Goal: Task Accomplishment & Management: Complete application form

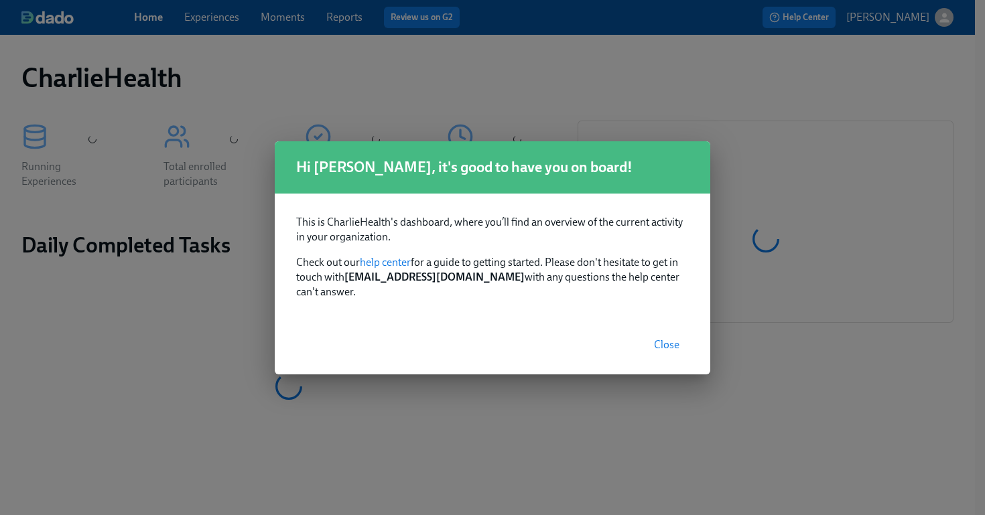
click at [670, 332] on button "Close" at bounding box center [667, 345] width 44 height 27
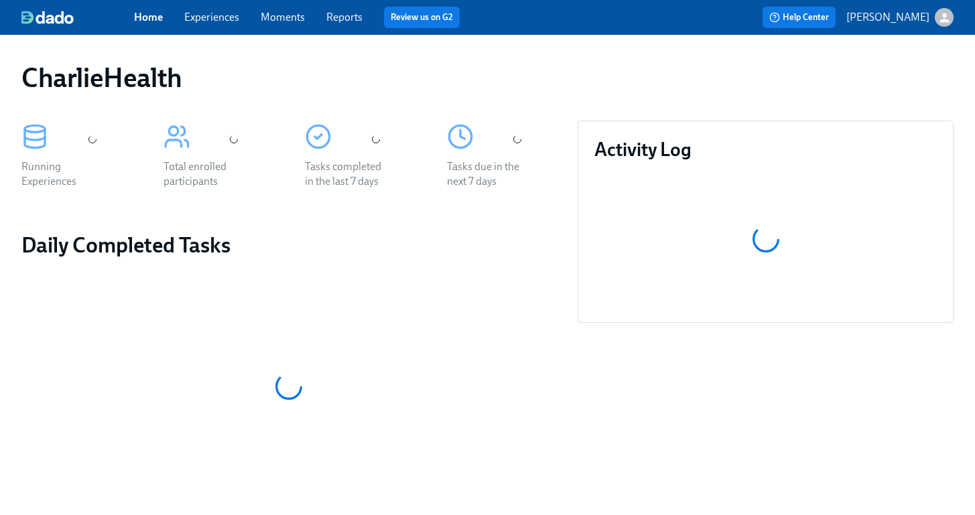
click at [210, 20] on link "Experiences" at bounding box center [211, 17] width 55 height 13
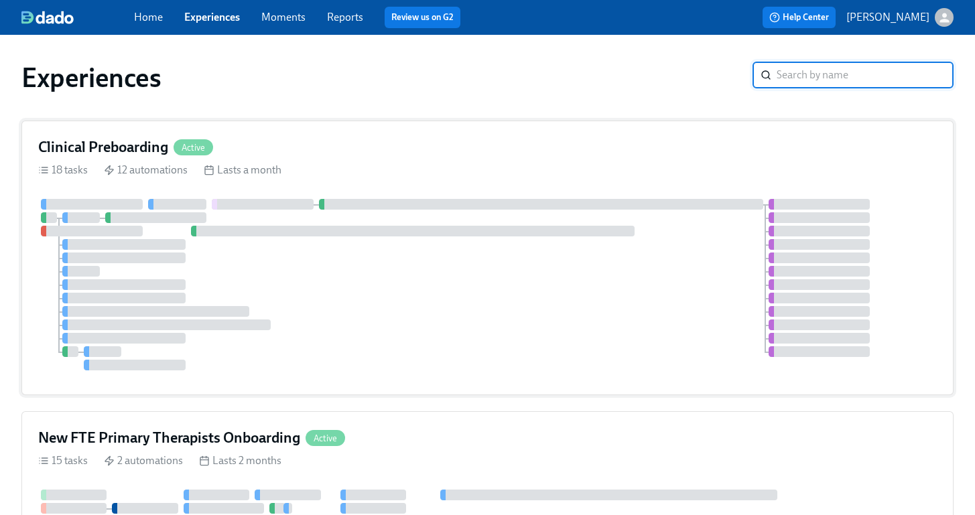
click at [605, 385] on div "Clinical Preboarding Active 18 tasks 12 automations Lasts a month" at bounding box center [487, 258] width 932 height 275
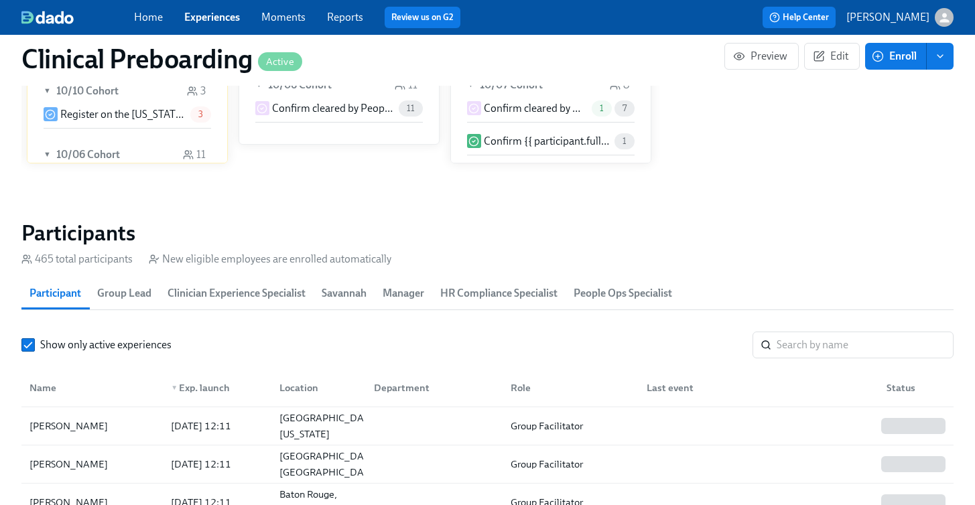
scroll to position [1306, 0]
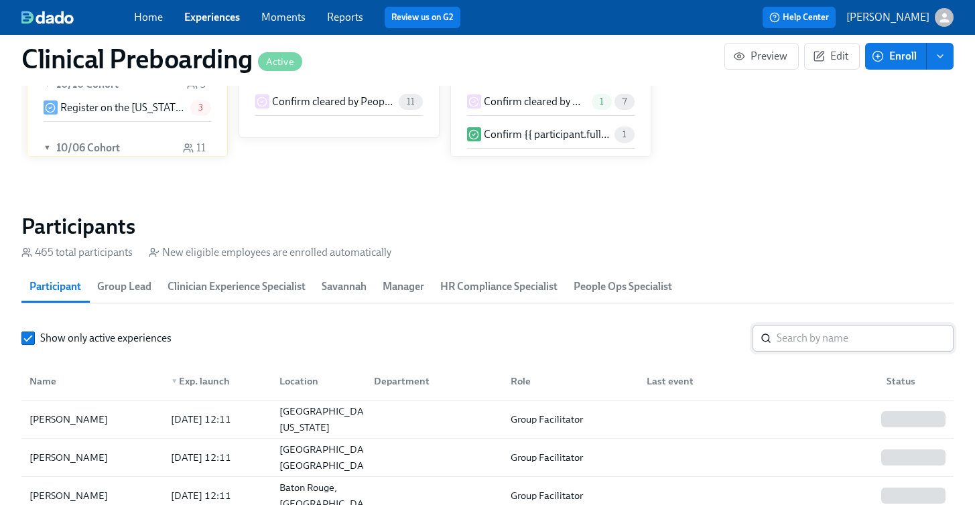
click at [811, 336] on input "search" at bounding box center [865, 338] width 177 height 27
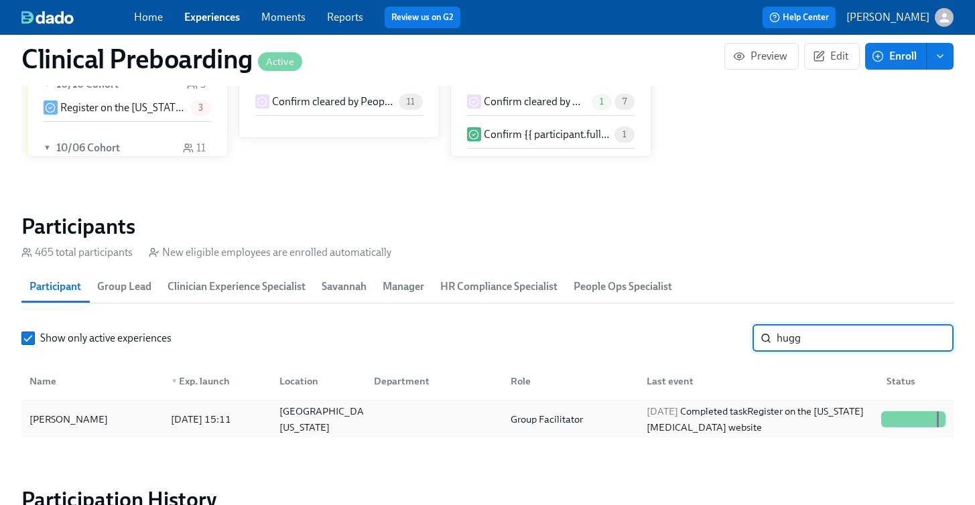
type input "hugg"
click at [98, 437] on div "Stephanie Huggins 2025/09/15 15:11 Loganville, Georgia Group Facilitator 2025/0…" at bounding box center [487, 420] width 932 height 38
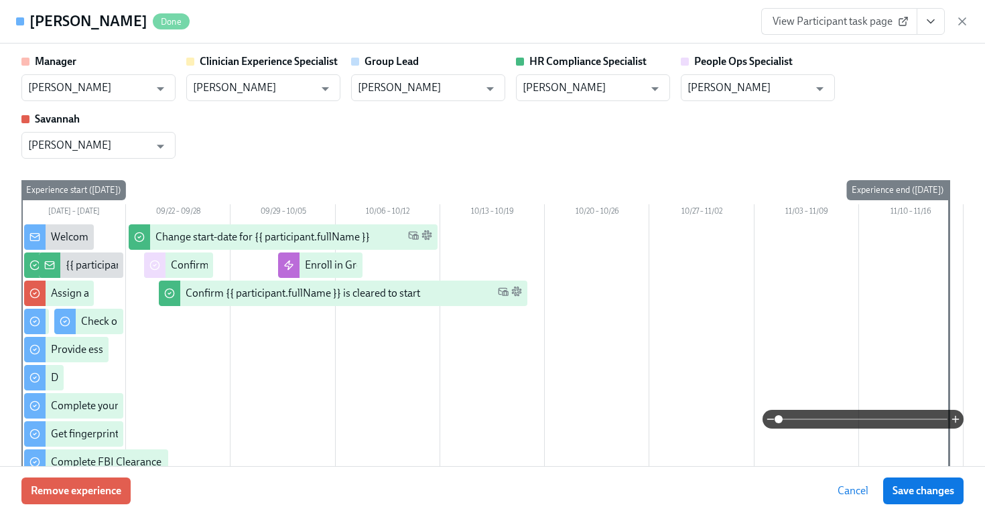
click at [934, 27] on icon "View task page" at bounding box center [930, 21] width 13 height 13
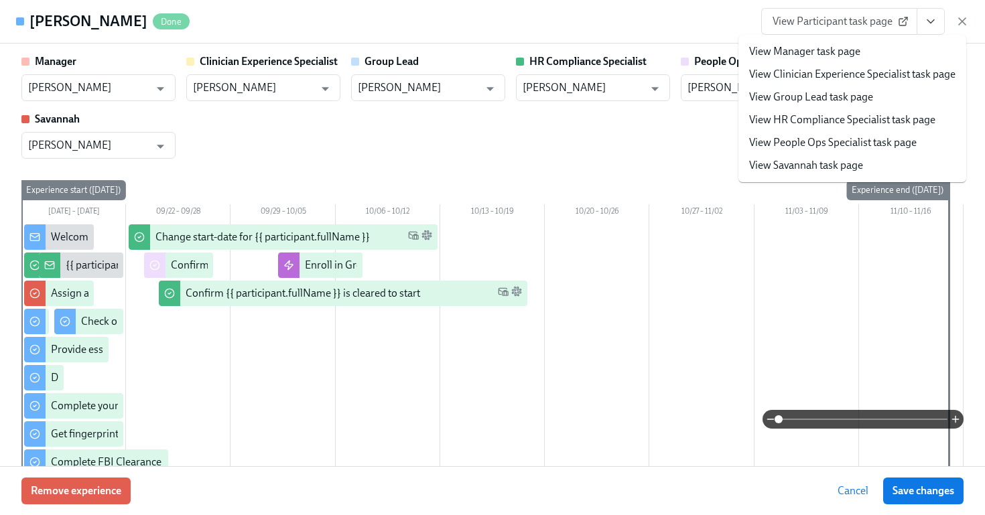
click at [810, 122] on link "View HR Compliance Specialist task page" at bounding box center [842, 120] width 186 height 15
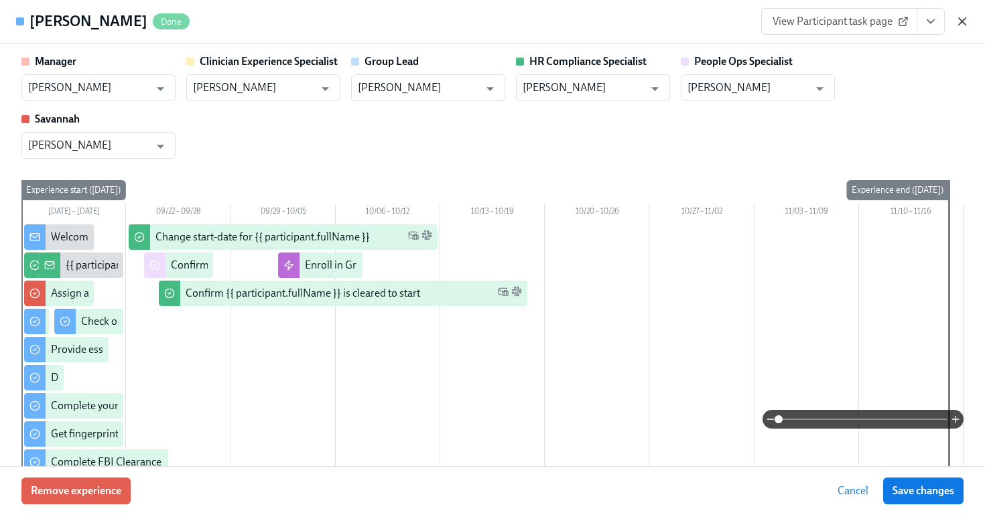
click at [961, 20] on icon "button" at bounding box center [962, 21] width 7 height 7
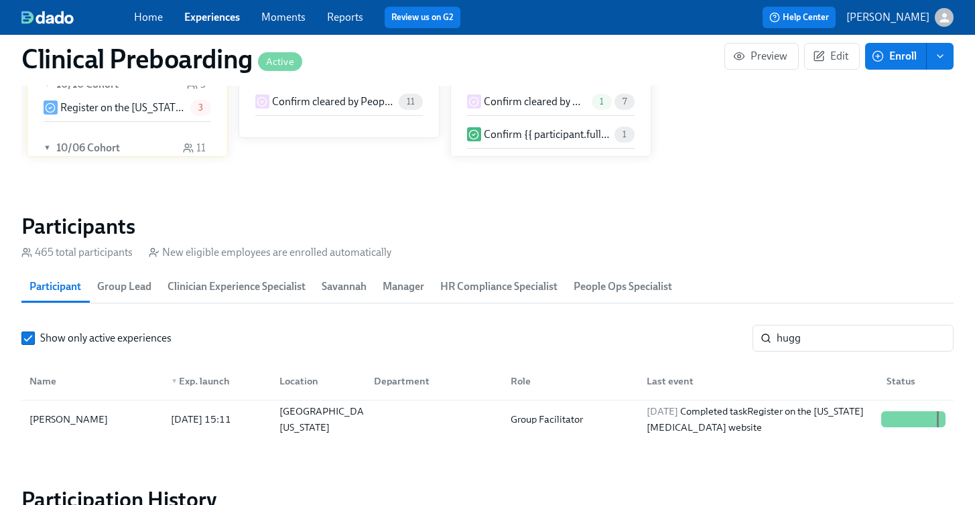
click at [228, 17] on link "Experiences" at bounding box center [212, 17] width 56 height 13
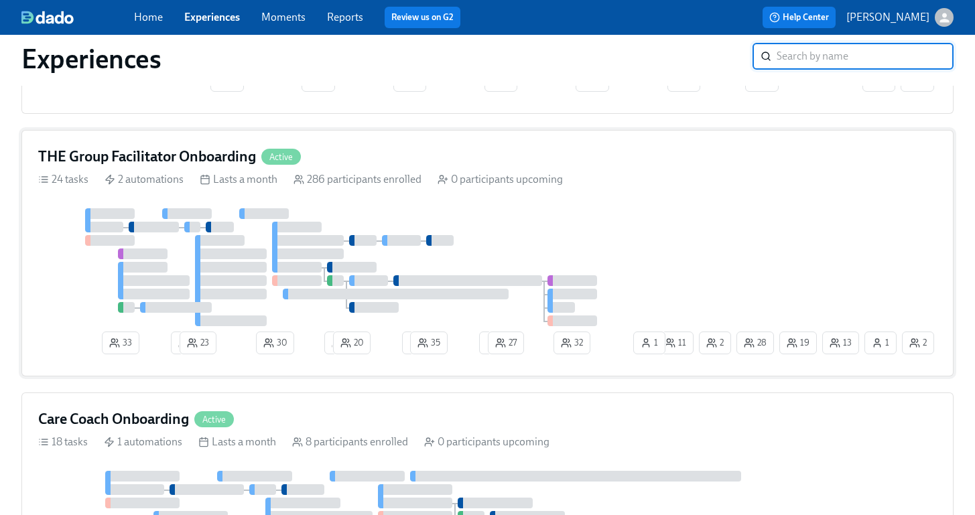
scroll to position [881, 0]
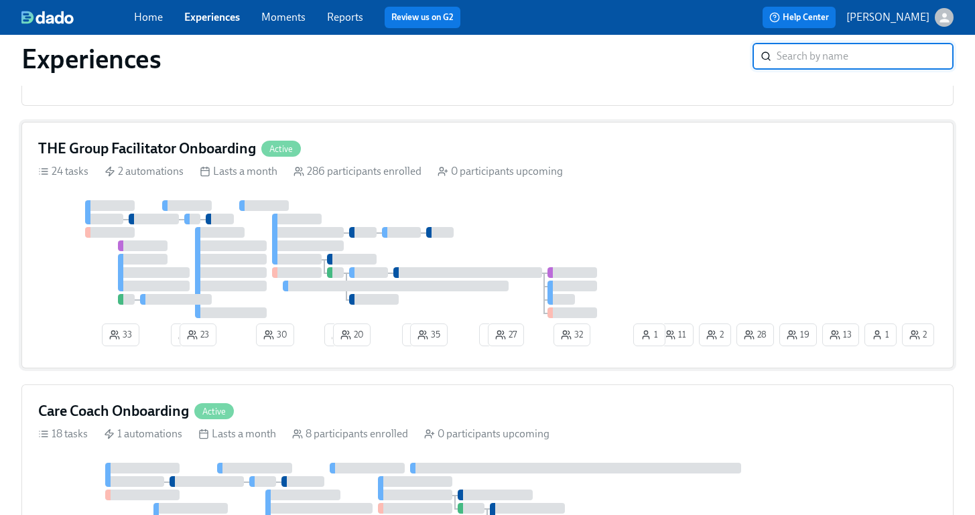
click at [542, 190] on div "THE Group Facilitator Onboarding Active 24 tasks 2 automations Lasts a month 28…" at bounding box center [487, 245] width 932 height 247
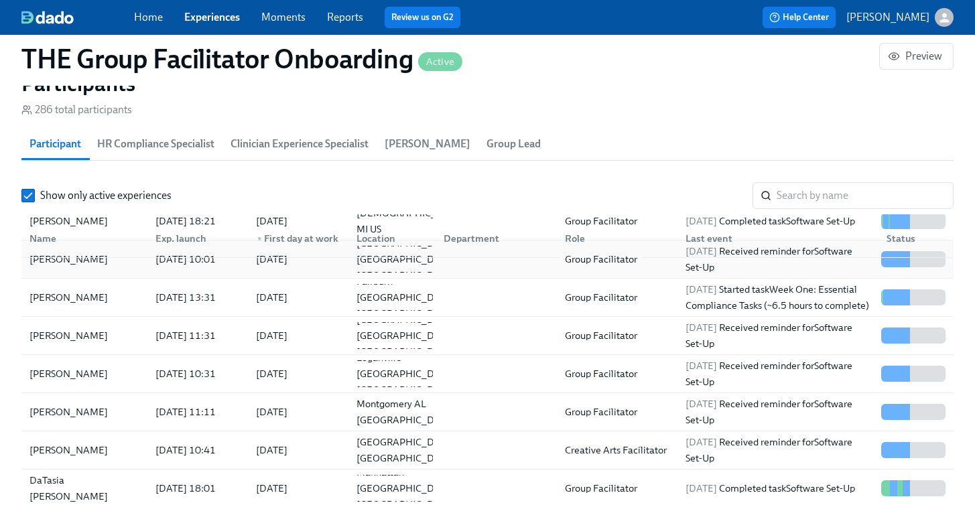
scroll to position [176, 0]
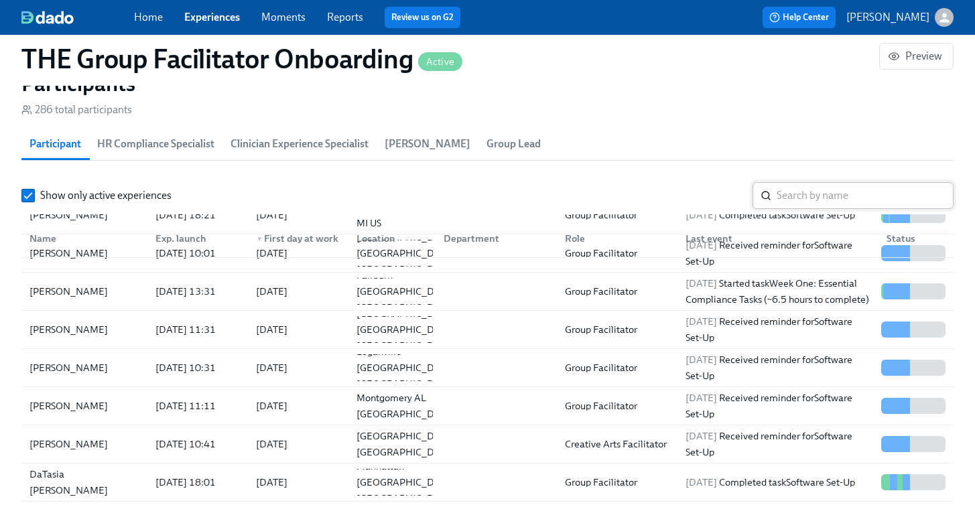
click at [797, 200] on input "search" at bounding box center [865, 195] width 177 height 27
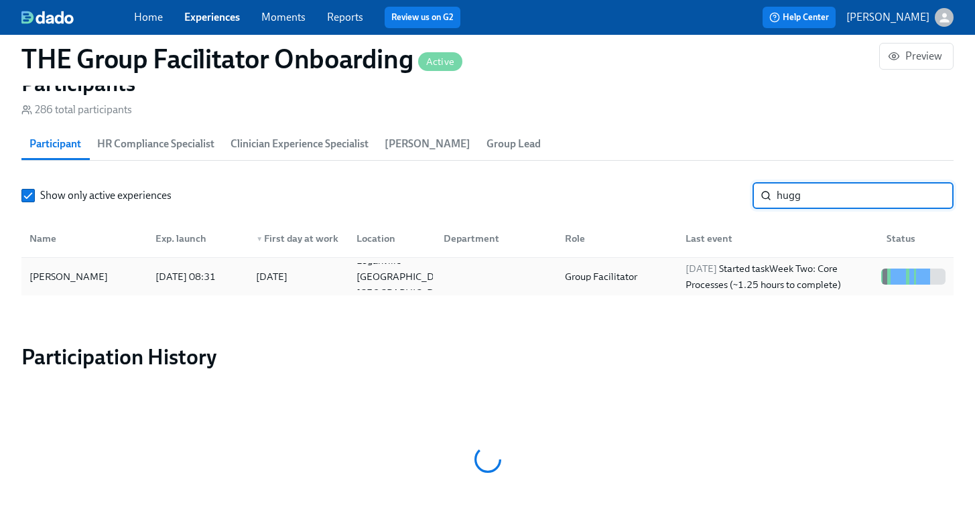
type input "hugg"
click at [75, 282] on div "Steph Huggins" at bounding box center [68, 277] width 89 height 16
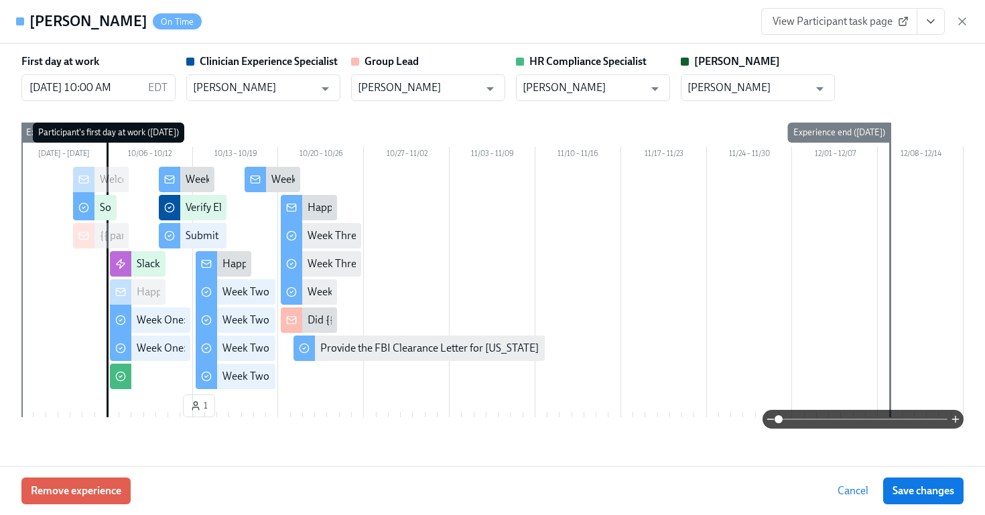
click at [938, 19] on button "View task page" at bounding box center [931, 21] width 28 height 27
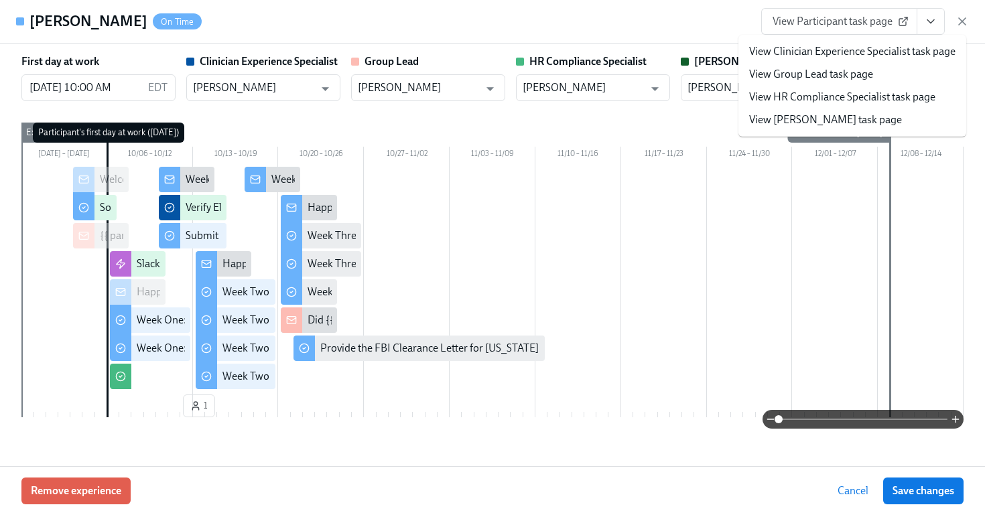
click at [861, 97] on link "View HR Compliance Specialist task page" at bounding box center [842, 97] width 186 height 15
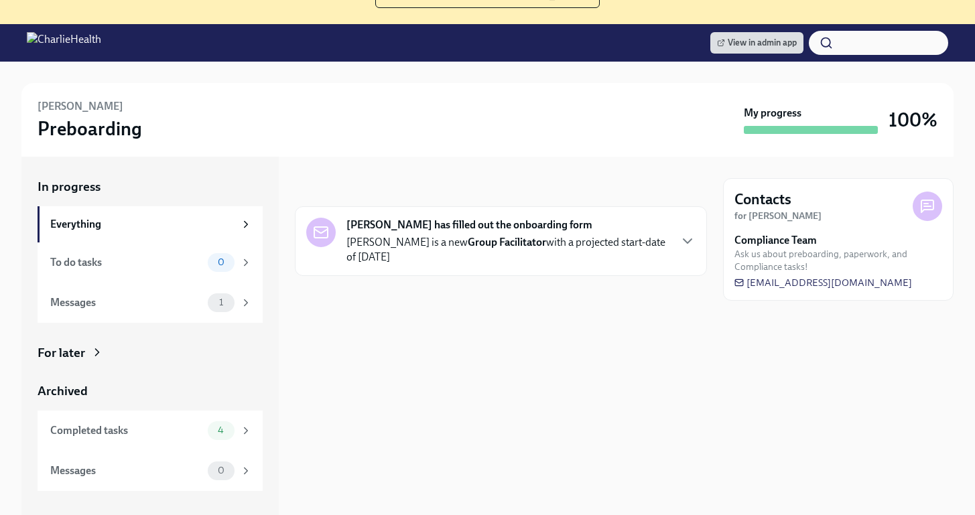
scroll to position [151, 0]
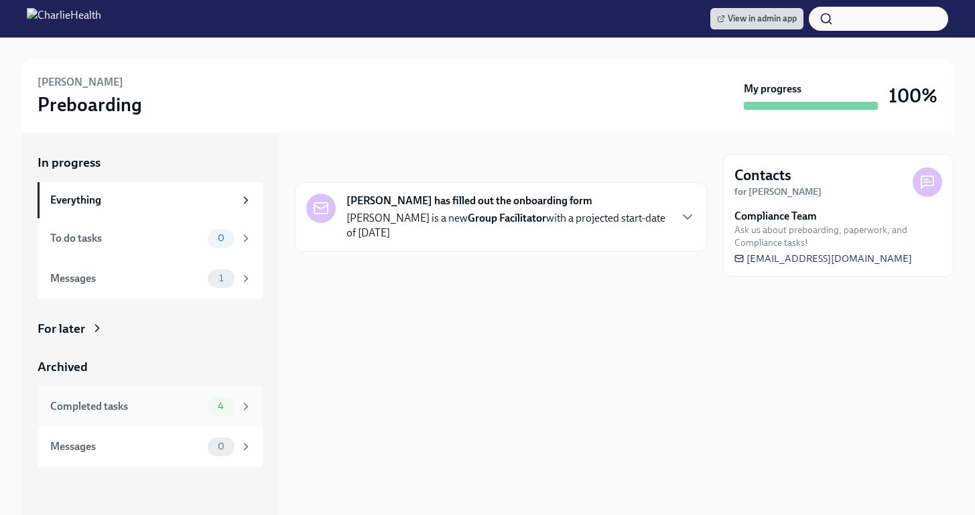
click at [184, 408] on div "Completed tasks" at bounding box center [126, 406] width 152 height 15
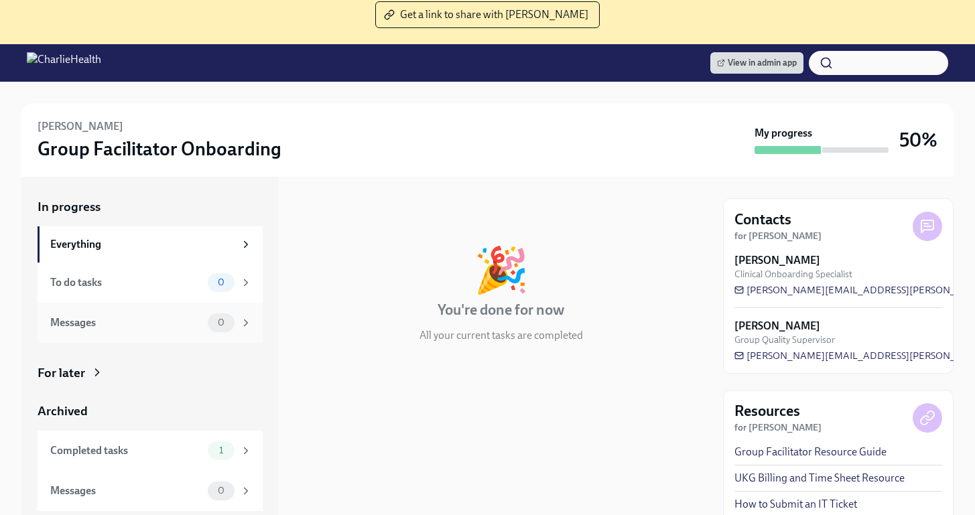
scroll to position [151, 0]
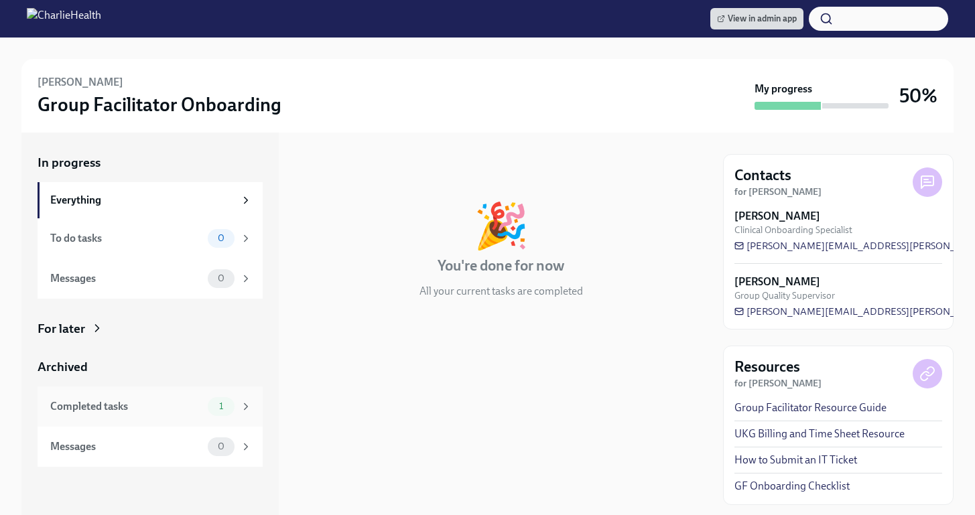
click at [188, 410] on div "Completed tasks" at bounding box center [126, 406] width 152 height 15
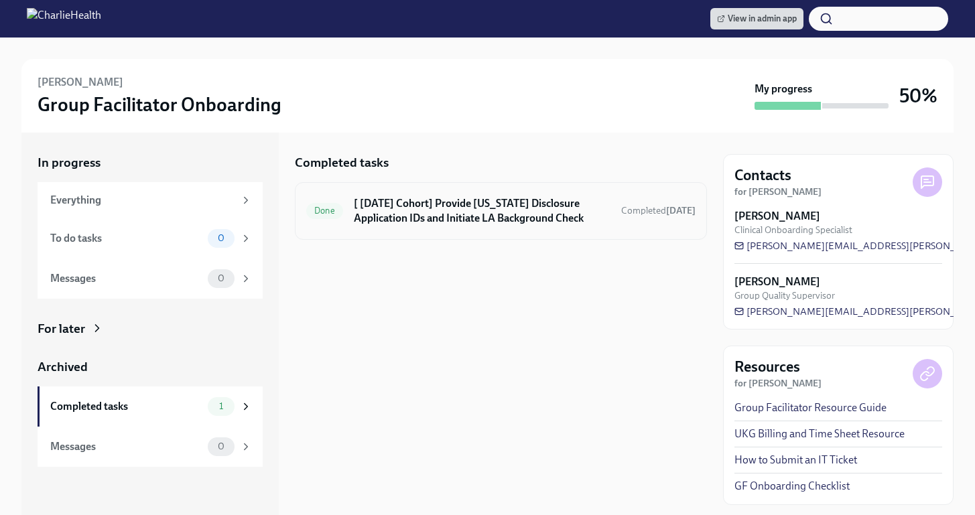
click at [497, 194] on div "Done [ Oct 6th Cohort] Provide Utah Disclosure Application IDs and Initiate LA …" at bounding box center [500, 211] width 389 height 35
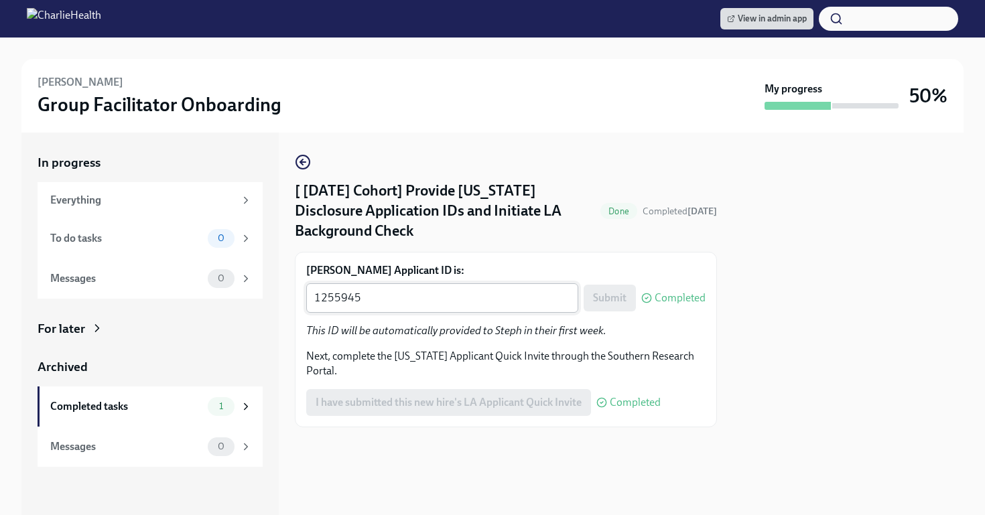
click at [409, 288] on div "1255945 x ​" at bounding box center [442, 298] width 272 height 29
click at [349, 290] on textarea "1255945" at bounding box center [442, 298] width 256 height 16
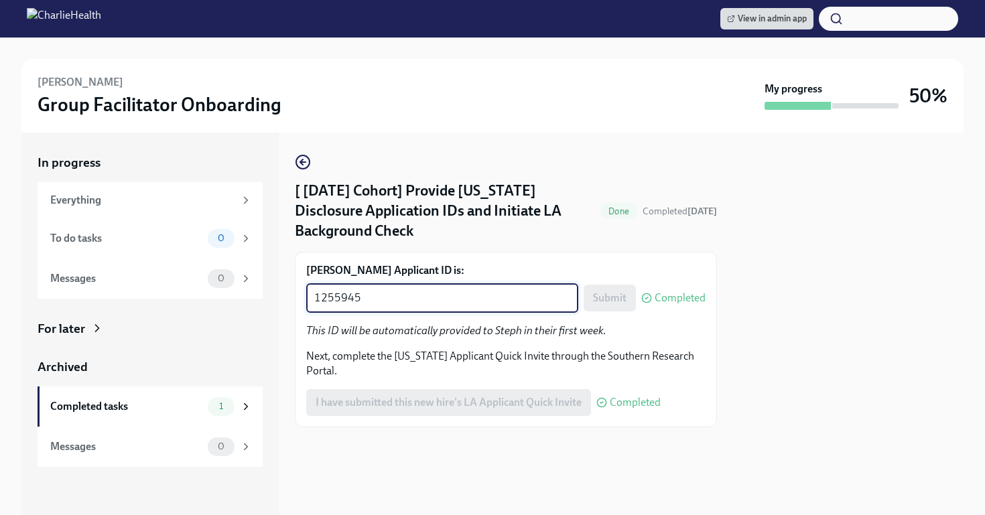
paste textarea "7489"
type textarea "1257489"
click at [613, 292] on span "Submit" at bounding box center [610, 298] width 34 height 13
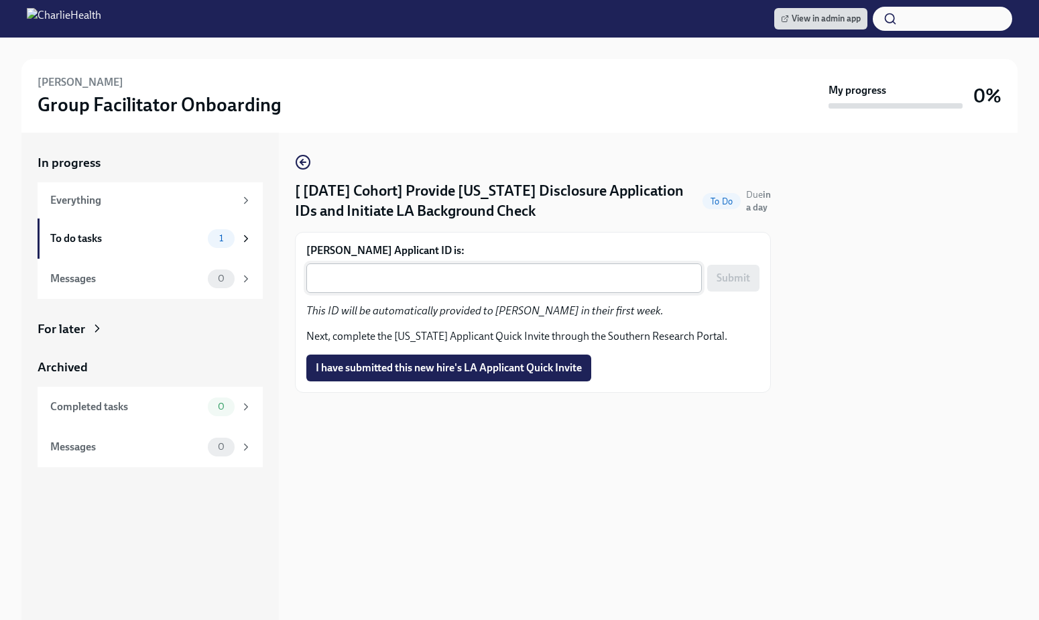
click at [543, 282] on textarea "Matthias Litzmann's Applicant ID is:" at bounding box center [503, 278] width 379 height 16
paste textarea "1257495"
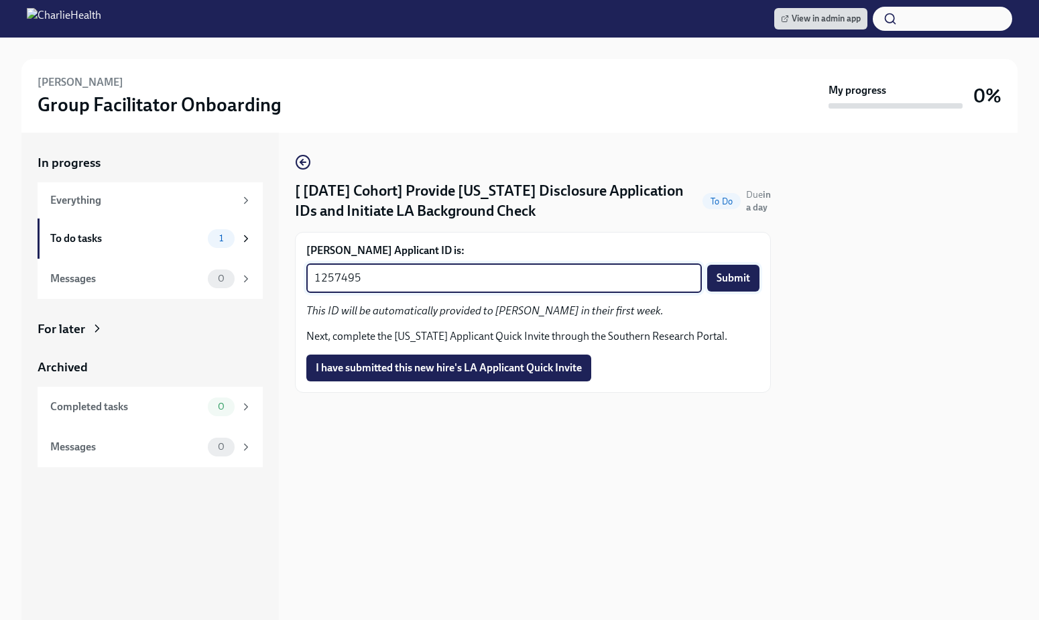
type textarea "1257495"
click at [748, 286] on button "Submit" at bounding box center [733, 278] width 52 height 27
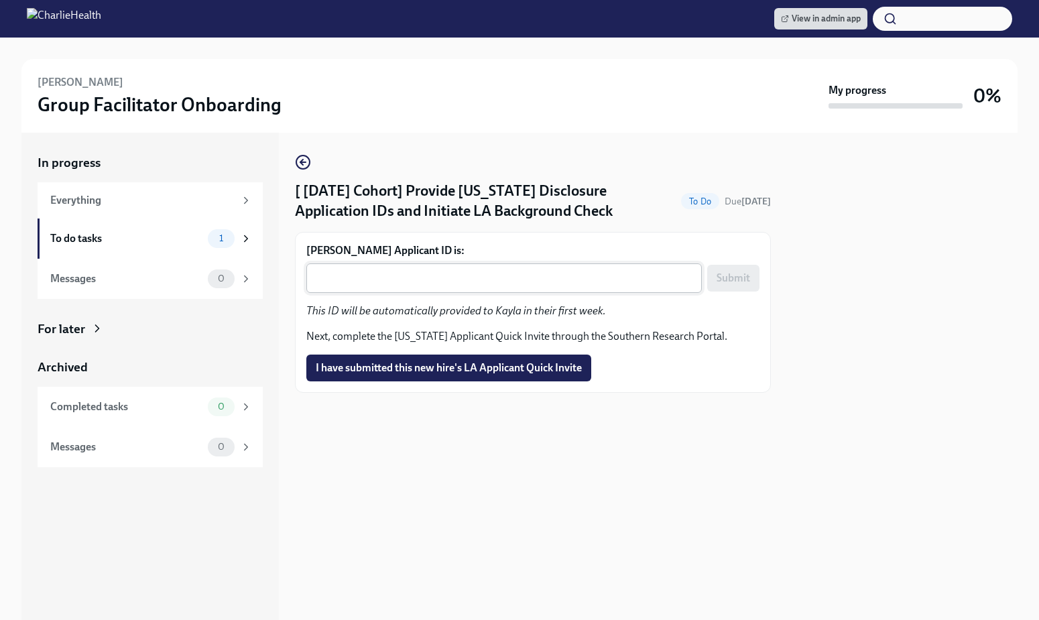
click at [456, 273] on textarea "Kayla Parker's Applicant ID is:" at bounding box center [503, 278] width 379 height 16
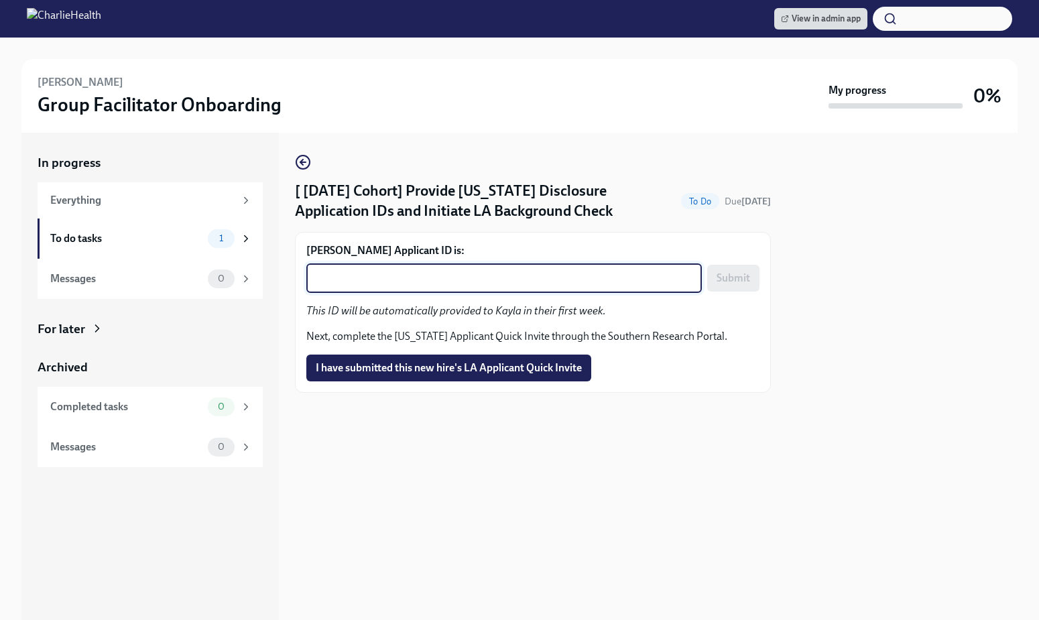
paste textarea "1257498"
type textarea "1257498"
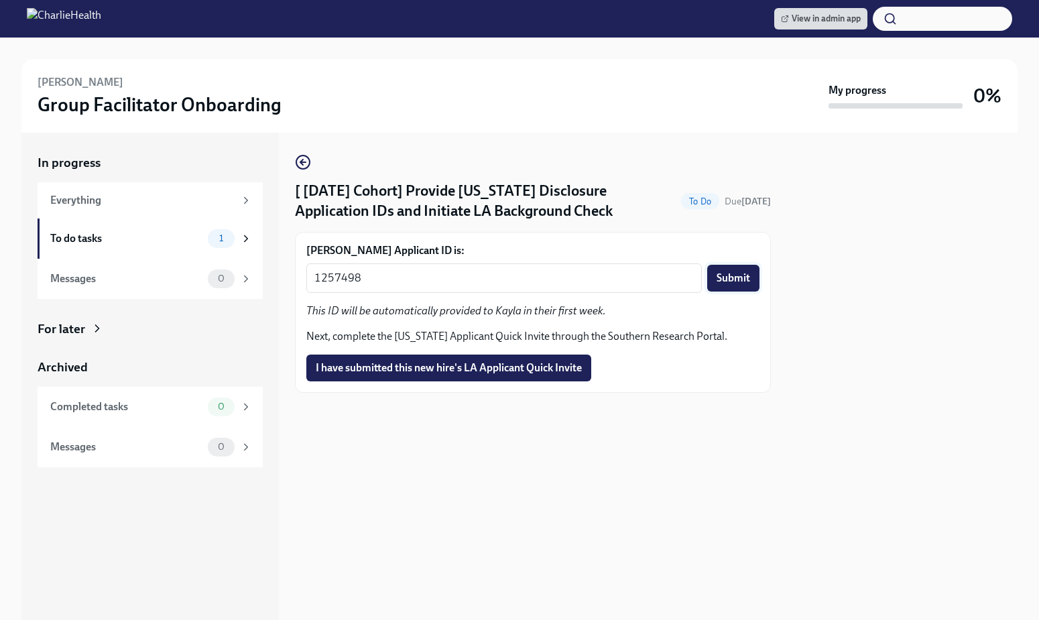
click at [727, 288] on button "Submit" at bounding box center [733, 278] width 52 height 27
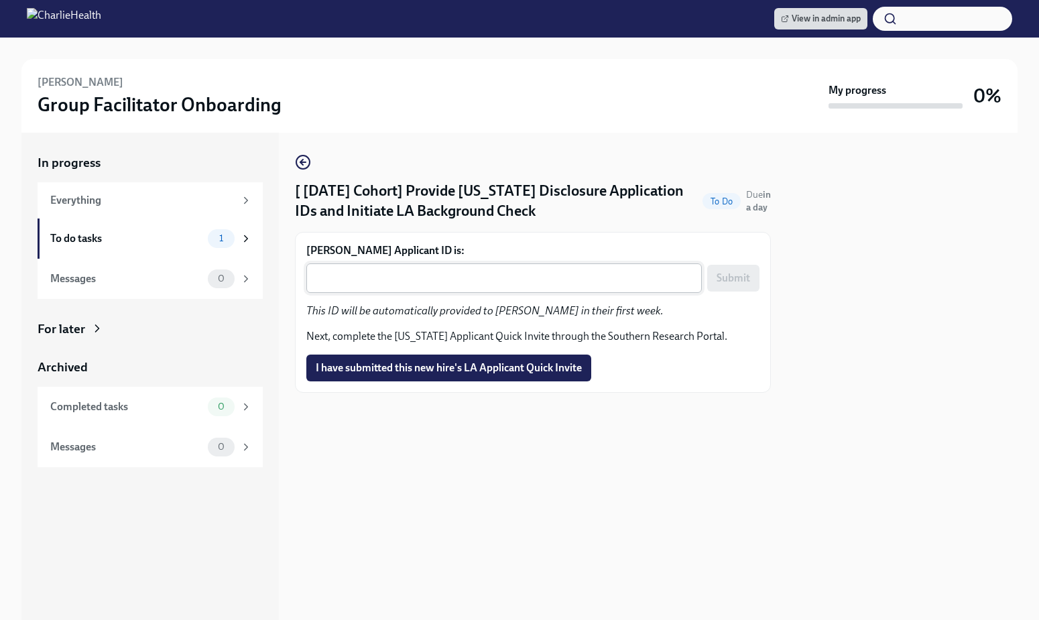
click at [493, 273] on textarea "Kristian McCalop's Applicant ID is:" at bounding box center [503, 278] width 379 height 16
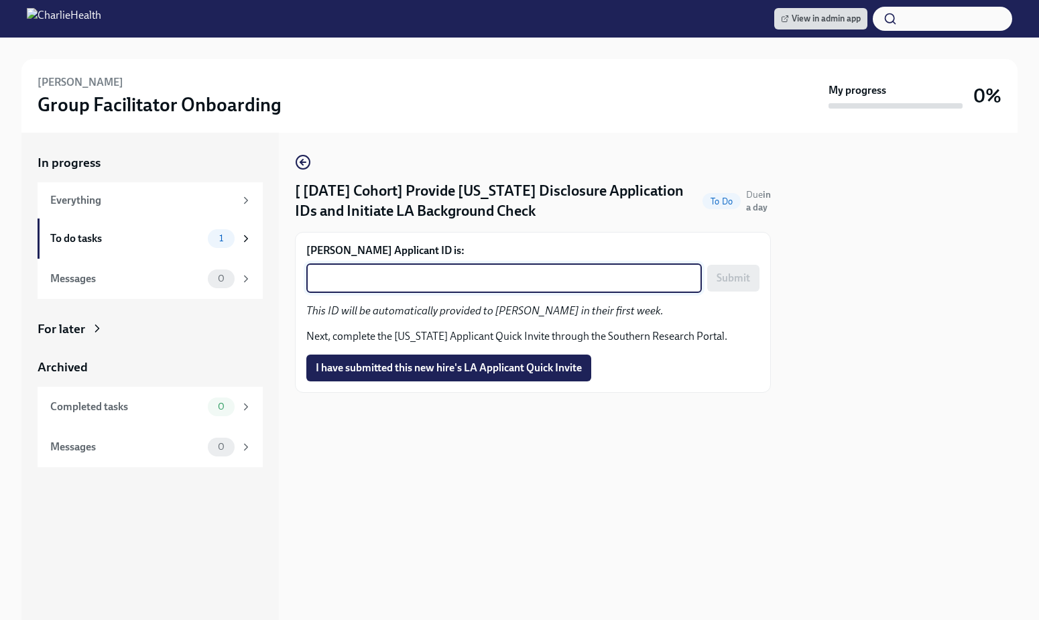
paste textarea "1257504"
type textarea "1257504"
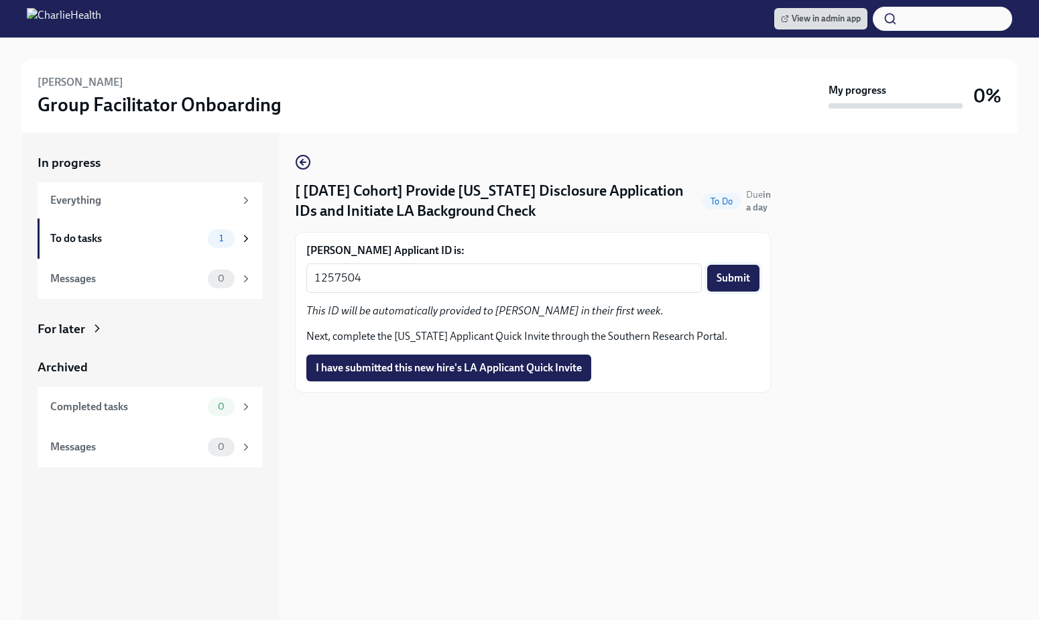
click at [745, 275] on span "Submit" at bounding box center [734, 277] width 34 height 13
click at [531, 288] on div "x ​" at bounding box center [503, 277] width 395 height 29
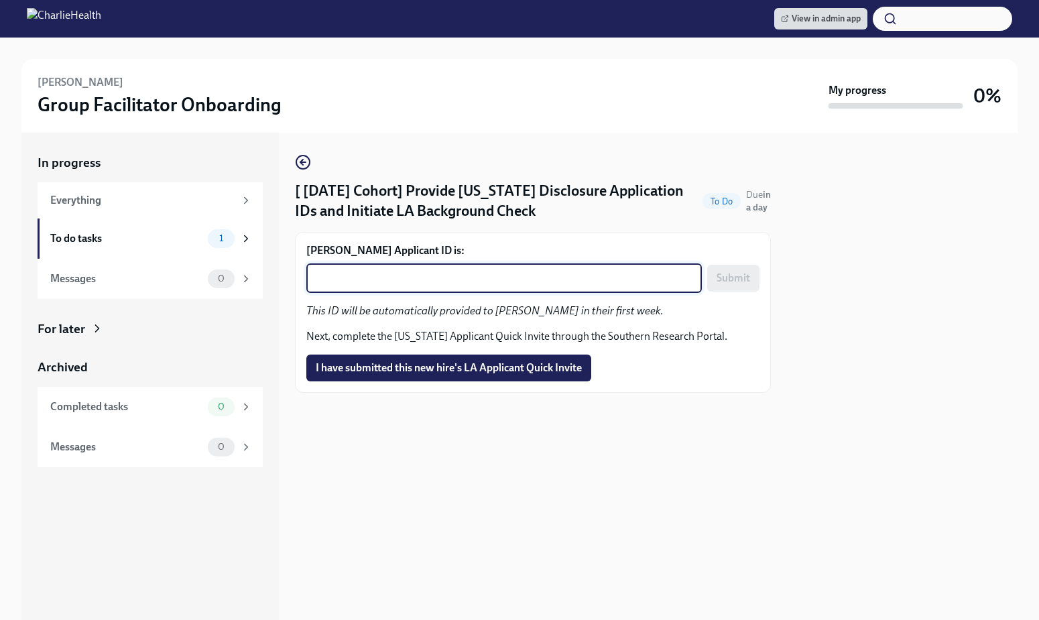
paste textarea "1257510"
type textarea "1257510"
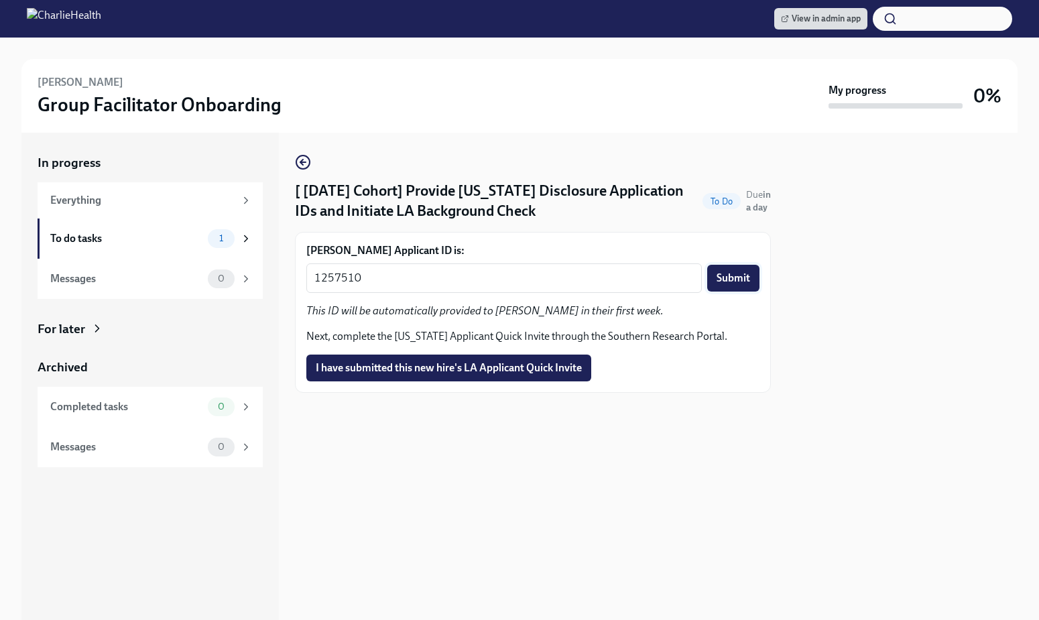
click at [721, 287] on button "Submit" at bounding box center [733, 278] width 52 height 27
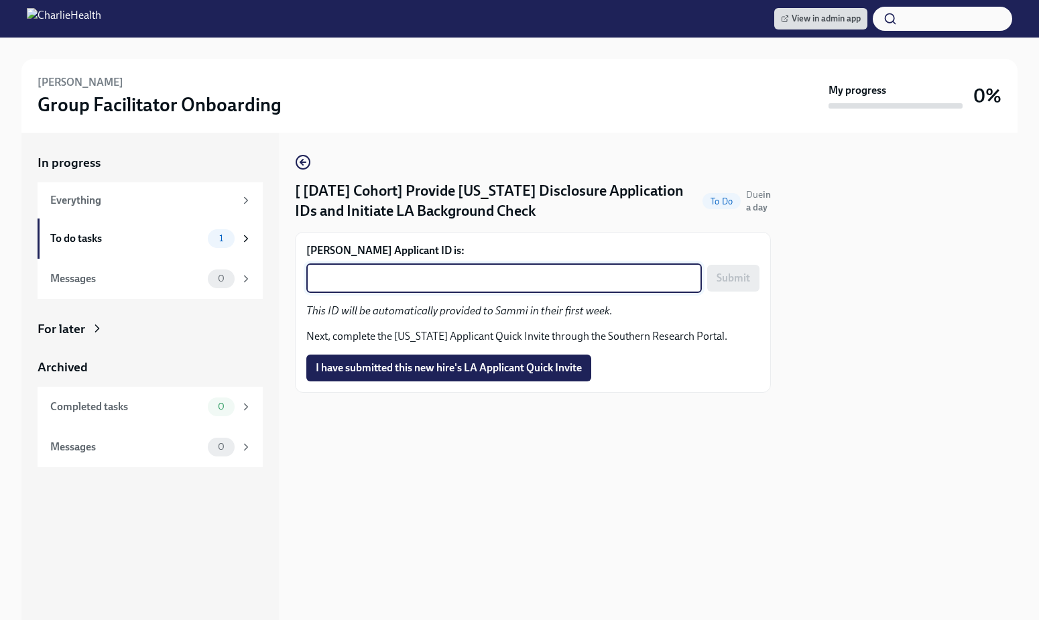
click at [428, 273] on textarea "[PERSON_NAME] Applicant ID is:" at bounding box center [503, 278] width 379 height 16
paste textarea "1257516"
type textarea "1257516"
click at [749, 280] on span "Submit" at bounding box center [734, 277] width 34 height 13
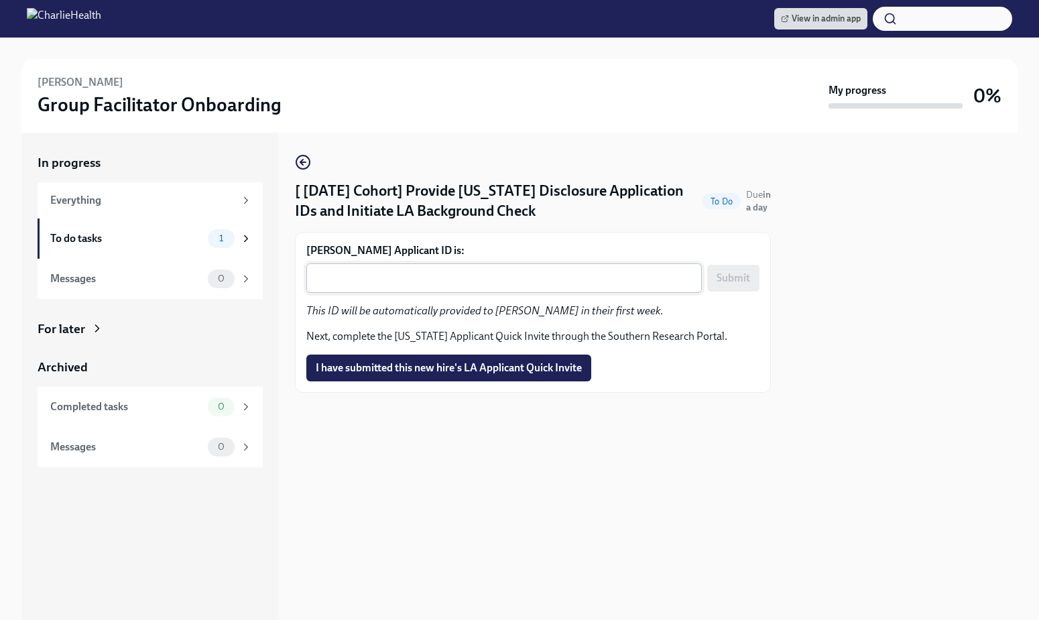
click at [602, 263] on div "x ​" at bounding box center [503, 277] width 395 height 29
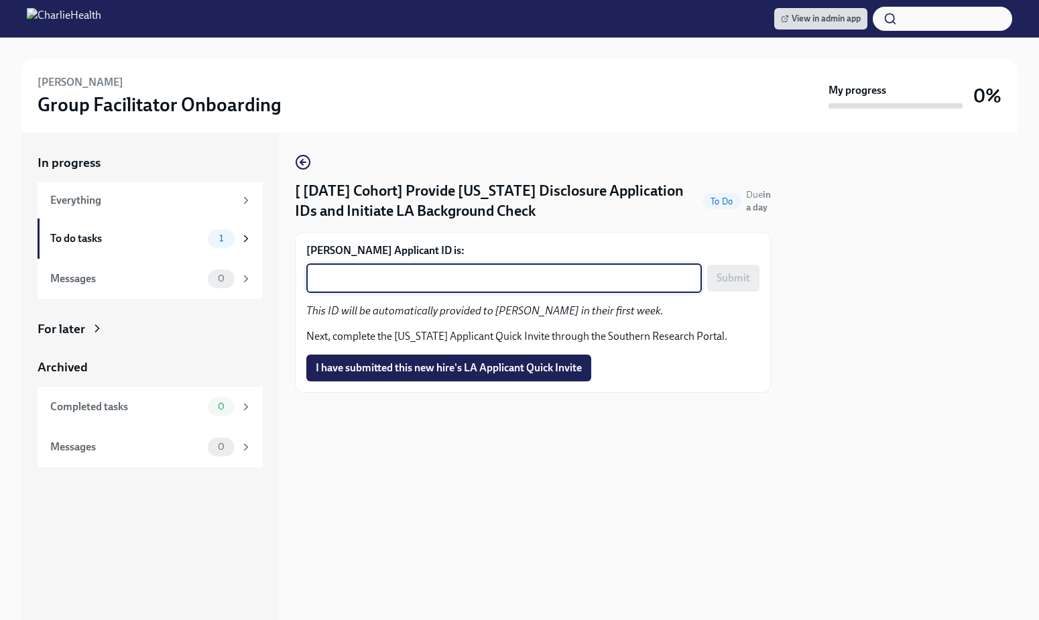
paste textarea "1257519"
type textarea "1257519"
click at [749, 272] on span "Submit" at bounding box center [734, 277] width 34 height 13
